Goal: Task Accomplishment & Management: Manage account settings

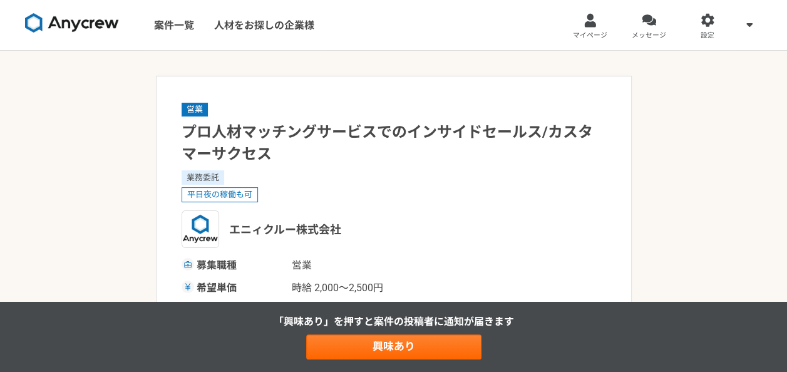
click at [106, 23] on img at bounding box center [72, 23] width 94 height 20
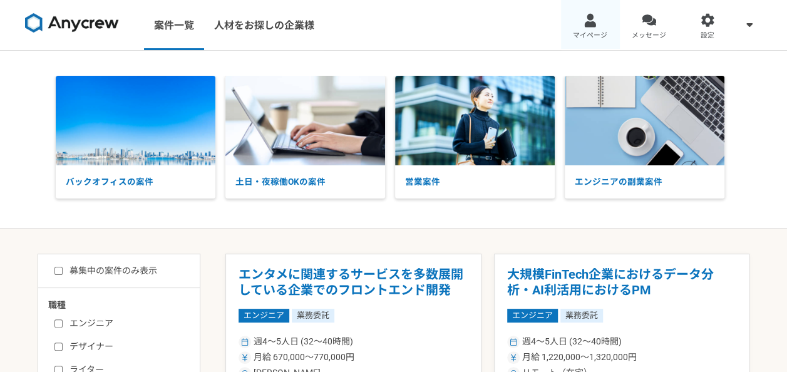
click at [584, 38] on span "マイページ" at bounding box center [590, 36] width 34 height 10
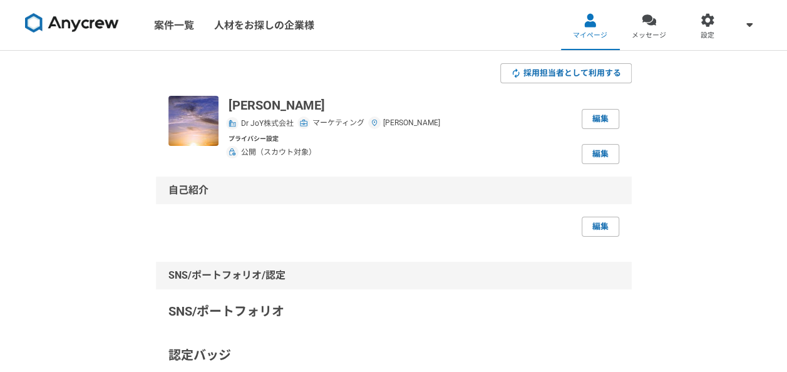
click at [92, 26] on img at bounding box center [72, 23] width 94 height 20
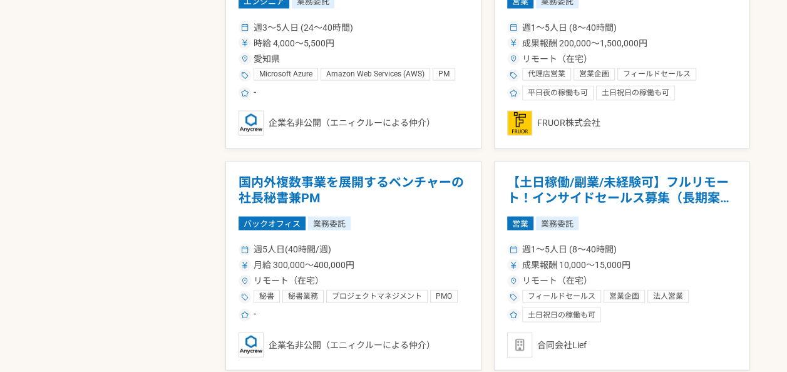
scroll to position [1228, 0]
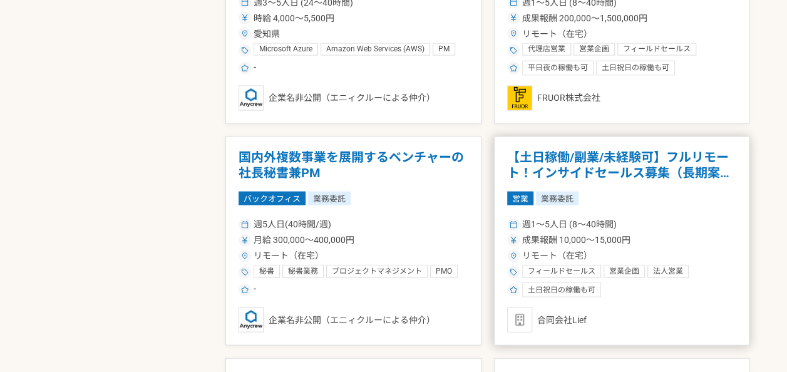
click at [565, 160] on h1 "【土日稼働/副業/未経験可】フルリモート！インサイドセールス募集（長期案件）" at bounding box center [622, 166] width 230 height 32
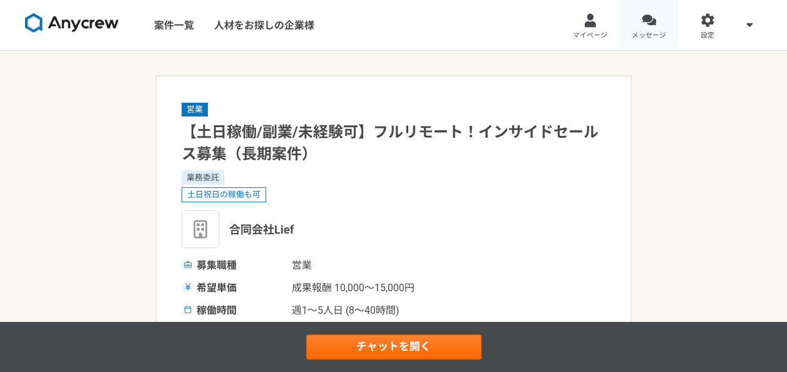
click at [640, 36] on span "メッセージ" at bounding box center [649, 36] width 34 height 10
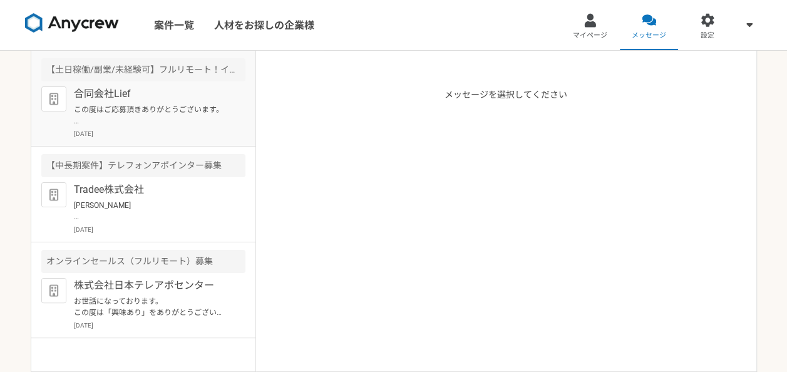
click at [120, 99] on p "合同会社Lief" at bounding box center [151, 93] width 155 height 15
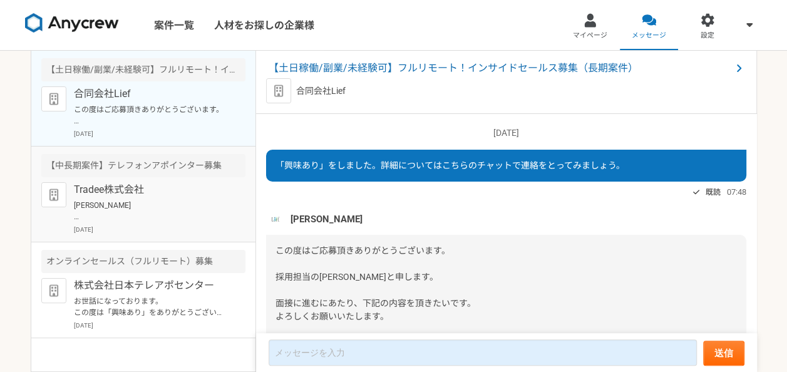
scroll to position [208, 0]
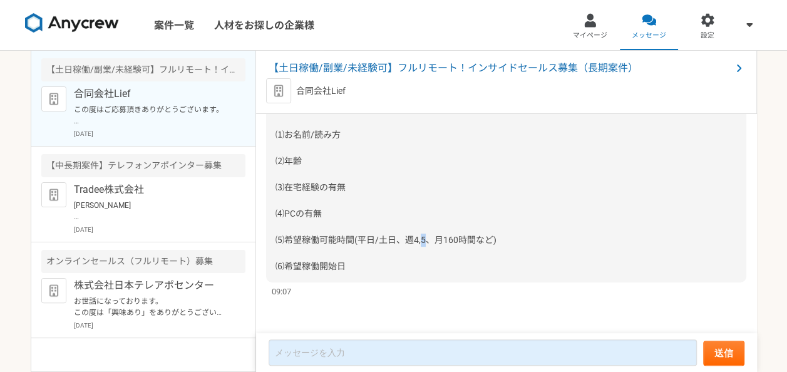
drag, startPoint x: 757, startPoint y: 251, endPoint x: 757, endPoint y: 240, distance: 10.7
click at [757, 240] on div "案件一覧 人材をお探しの企業様 マイページ メッセージ 設定 【土日稼働/副業/未経験可】フルリモート！インサイドセールス募集（長期案件） 合同会社Lief …" at bounding box center [393, 186] width 787 height 372
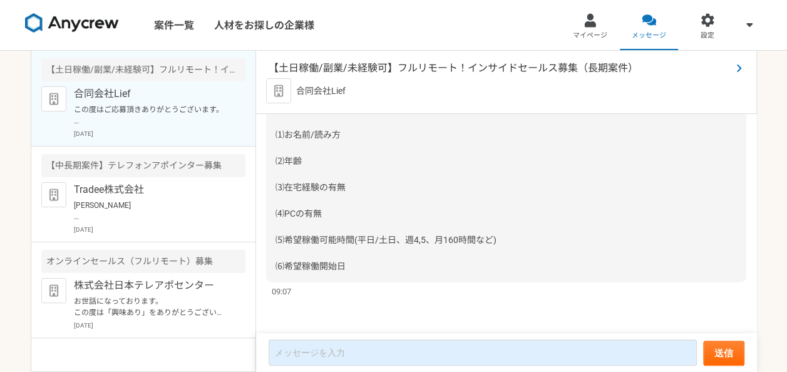
click at [442, 62] on span "【土日稼働/副業/未経験可】フルリモート！インサイドセールス募集（長期案件）" at bounding box center [500, 68] width 463 height 15
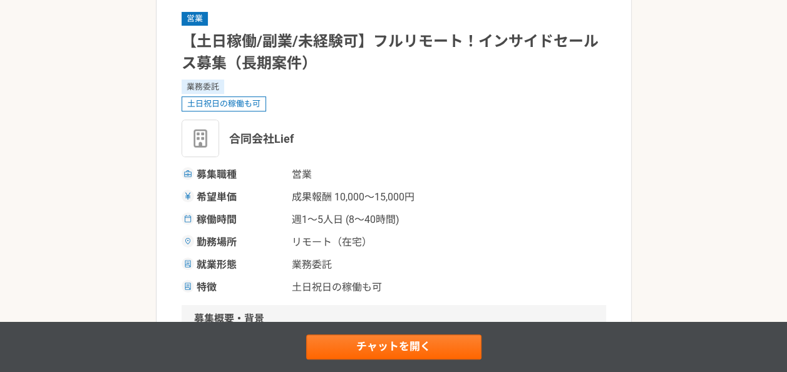
scroll to position [150, 0]
